Goal: Browse casually

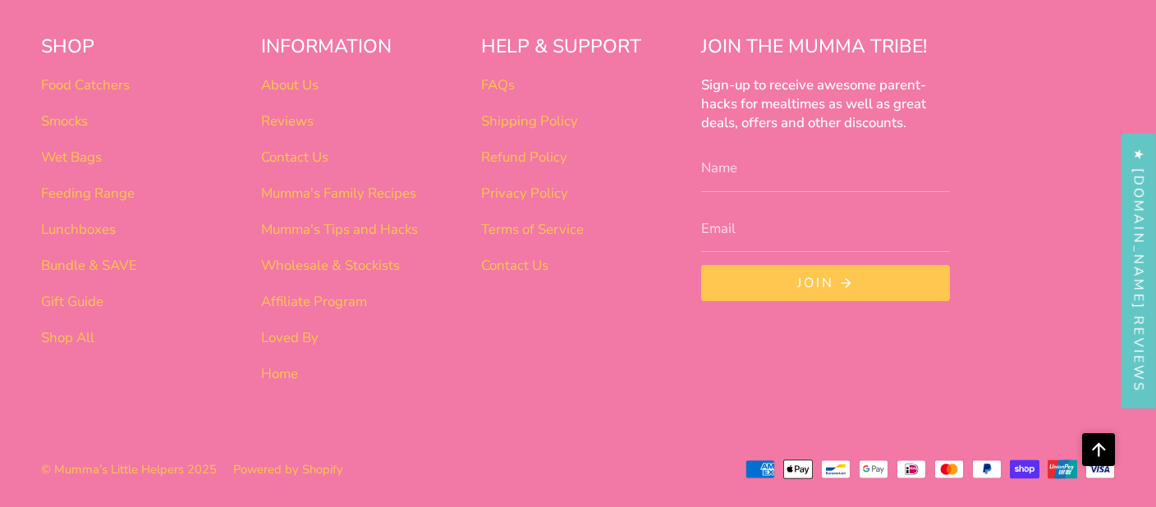
scroll to position [6198, 0]
